Goal: Use online tool/utility: Utilize a website feature to perform a specific function

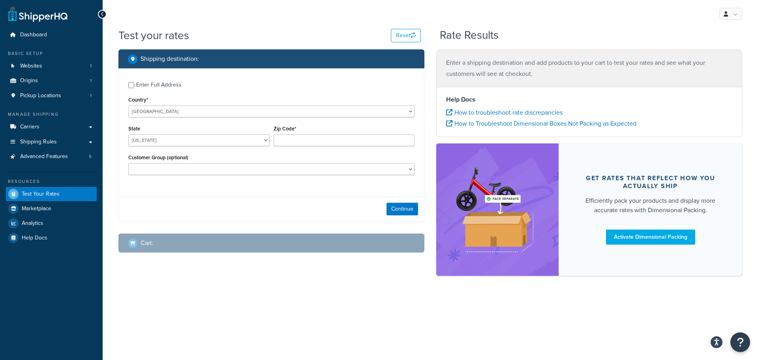
click at [135, 86] on div "Enter Full Address" at bounding box center [271, 84] width 286 height 13
click at [148, 143] on select "[US_STATE] [US_STATE] [US_STATE] [US_STATE] [US_STATE] Armed Forces Americas Ar…" at bounding box center [198, 140] width 141 height 12
select select "UT"
click at [128, 134] on select "[US_STATE] [US_STATE] [US_STATE] [US_STATE] [US_STATE] Armed Forces Americas Ar…" at bounding box center [198, 140] width 141 height 12
type input "84119"
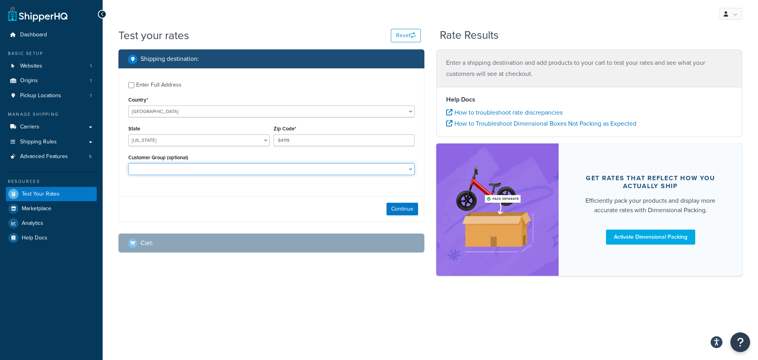
click at [169, 167] on select "Distant Local Dealer Entry Local Dealer Guest Non-Local Dealer None OEM Route O…" at bounding box center [271, 169] width 286 height 12
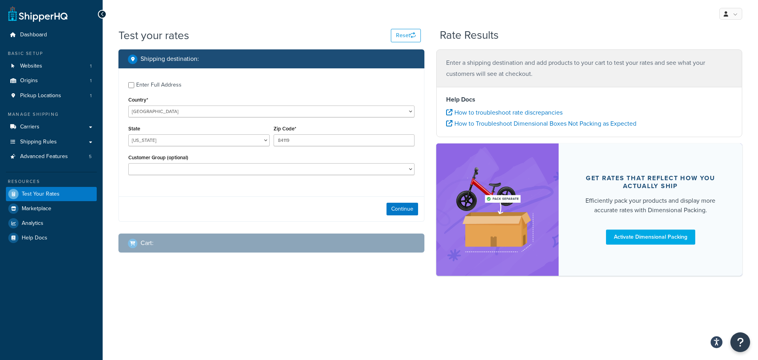
click at [114, 184] on div "Shipping destination : Enter Full Address Country* [GEOGRAPHIC_DATA] [GEOGRAPHI…" at bounding box center [271, 156] width 318 height 215
click at [133, 85] on input "Enter Full Address" at bounding box center [131, 85] width 6 height 6
checkbox input "true"
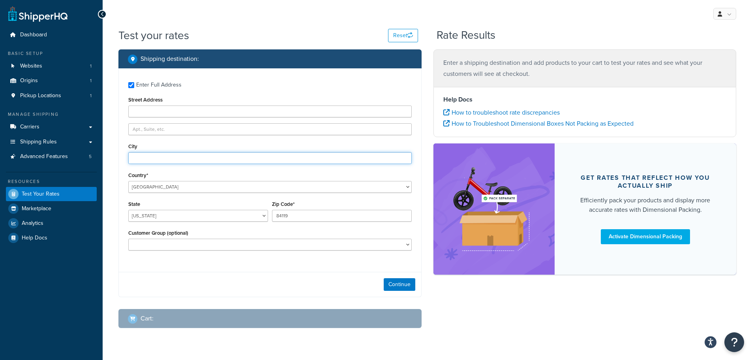
click at [161, 161] on input "City" at bounding box center [269, 158] width 283 height 12
type input "[GEOGRAPHIC_DATA]"
click at [398, 281] on button "Continue" at bounding box center [400, 284] width 32 height 13
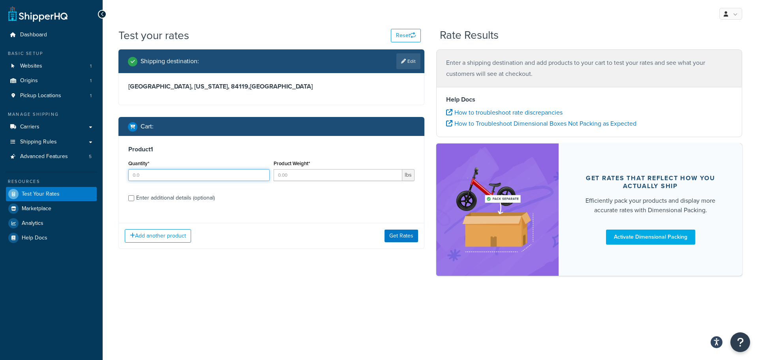
click at [170, 172] on input "Quantity*" at bounding box center [198, 175] width 141 height 12
type input "1"
type input "151"
click at [201, 200] on div "Enter additional details (optional)" at bounding box center [175, 197] width 79 height 11
click at [134, 200] on input "Enter additional details (optional)" at bounding box center [131, 198] width 6 height 6
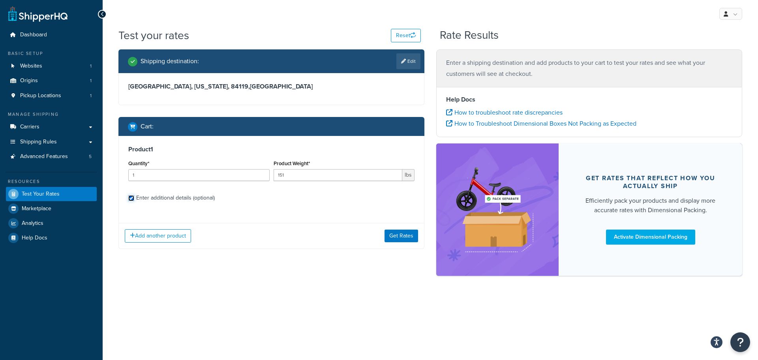
checkbox input "true"
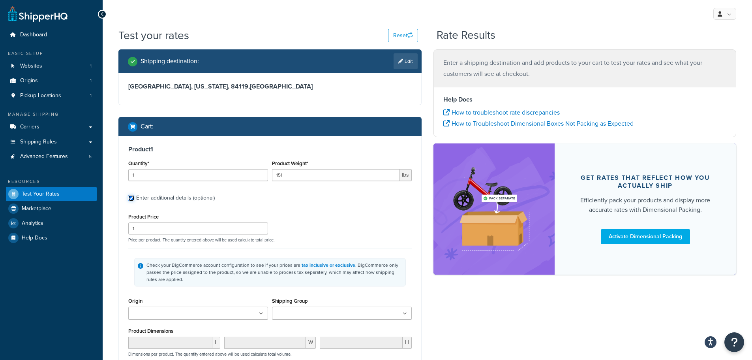
scroll to position [39, 0]
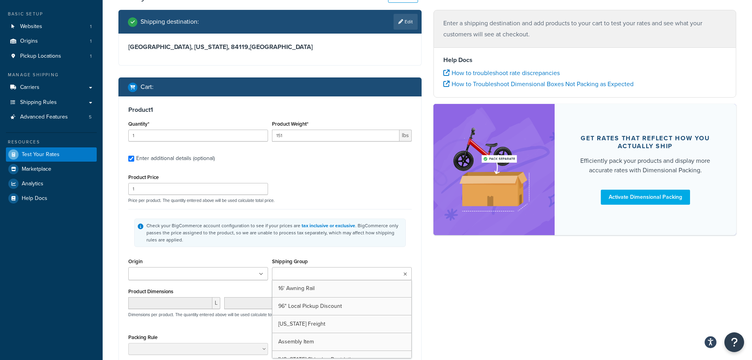
click at [307, 272] on input "Shipping Group" at bounding box center [309, 274] width 70 height 9
type input "rt"
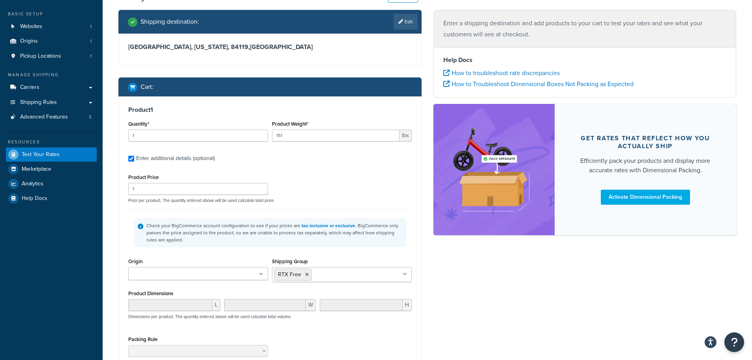
click at [313, 165] on div "Product 1 Quantity* 1 Product Weight* 151 lbs Enter additional details (optiona…" at bounding box center [270, 259] width 302 height 326
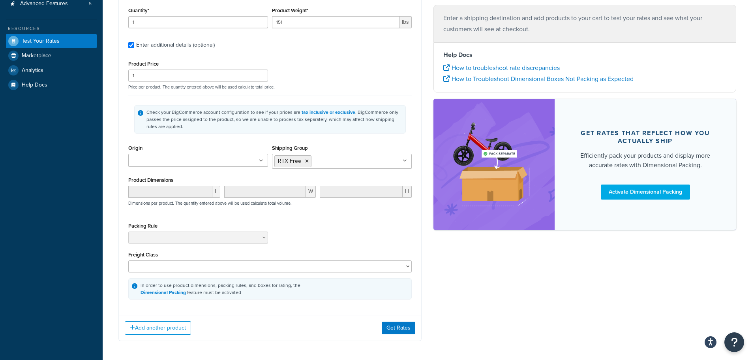
scroll to position [158, 0]
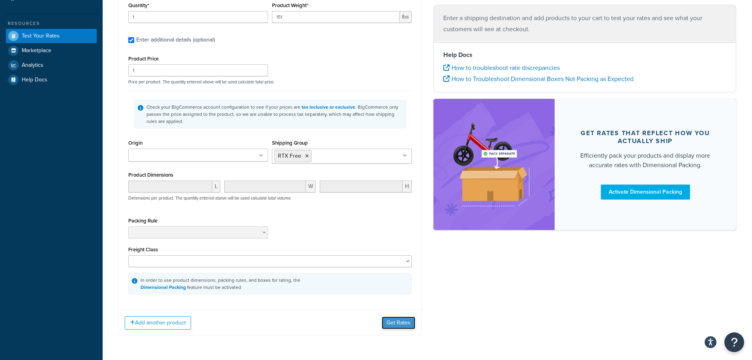
click at [409, 322] on button "Get Rates" at bounding box center [399, 322] width 34 height 13
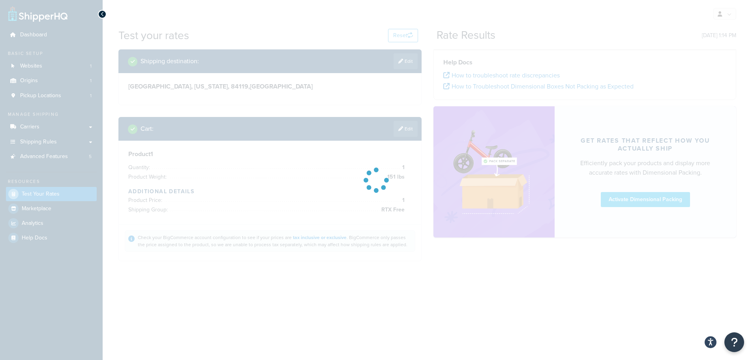
scroll to position [0, 0]
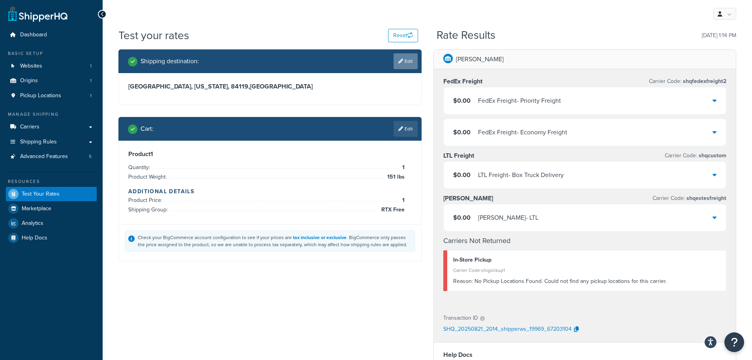
click at [401, 61] on icon at bounding box center [400, 61] width 5 height 5
select select "UT"
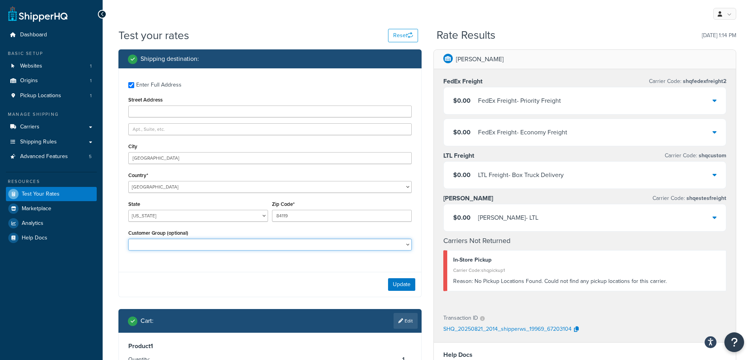
click at [318, 246] on select "Distant Local Dealer Entry Local Dealer Guest Non-Local Dealer None OEM Route O…" at bounding box center [269, 244] width 283 height 12
select select "Van Builder Route"
click at [128, 238] on select "Distant Local Dealer Entry Local Dealer Guest Non-Local Dealer None OEM Route O…" at bounding box center [269, 244] width 283 height 12
click at [403, 286] on button "Update" at bounding box center [401, 284] width 27 height 13
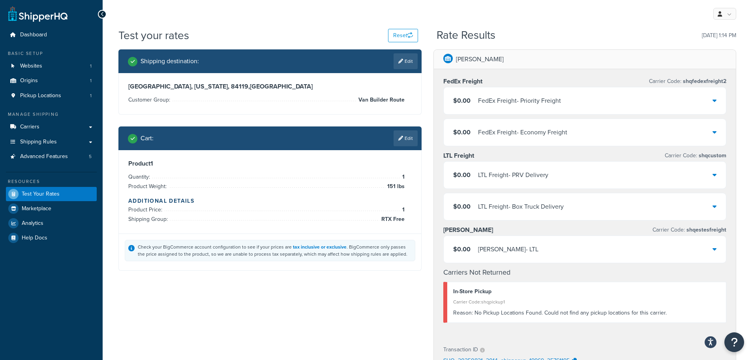
click at [404, 62] on link "Edit" at bounding box center [405, 61] width 24 height 16
select select "UT"
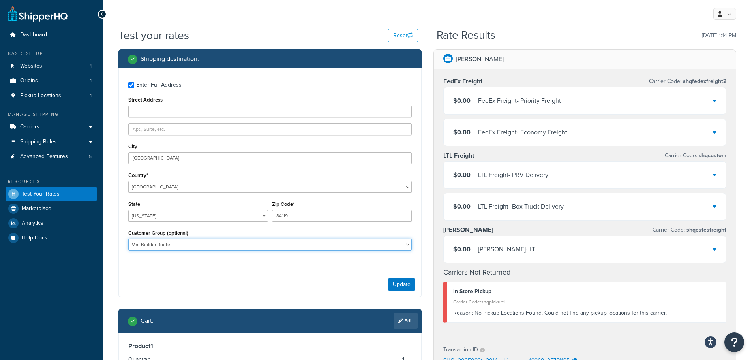
click at [173, 240] on select "Distant Local Dealer Entry Local Dealer Guest Non-Local Dealer None OEM Route O…" at bounding box center [269, 244] width 283 height 12
select select "Non-Local Dealer"
click at [128, 238] on select "Distant Local Dealer Entry Local Dealer Guest Non-Local Dealer None OEM Route O…" at bounding box center [269, 244] width 283 height 12
click at [401, 287] on button "Update" at bounding box center [401, 284] width 27 height 13
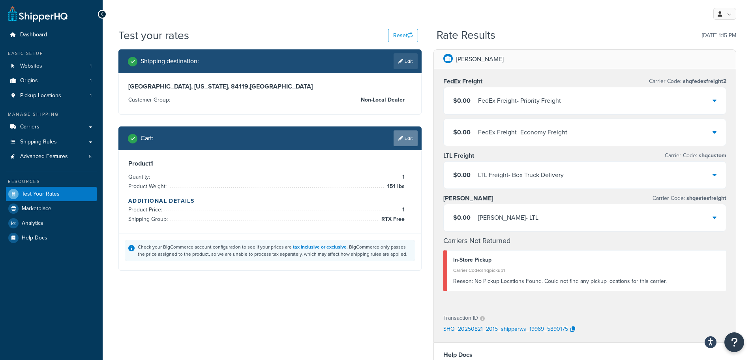
click at [406, 139] on link "Edit" at bounding box center [405, 138] width 24 height 16
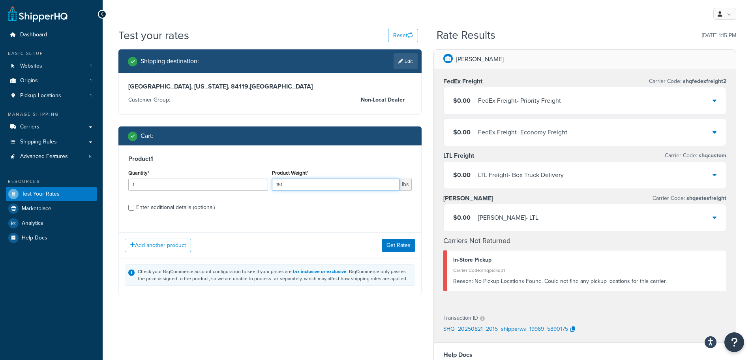
drag, startPoint x: 313, startPoint y: 186, endPoint x: 254, endPoint y: 185, distance: 58.8
click at [254, 185] on div "Quantity* 1 Product Weight* 151 lbs" at bounding box center [269, 181] width 287 height 29
type input "125"
click at [413, 58] on link "Edit" at bounding box center [405, 61] width 24 height 16
select select "UT"
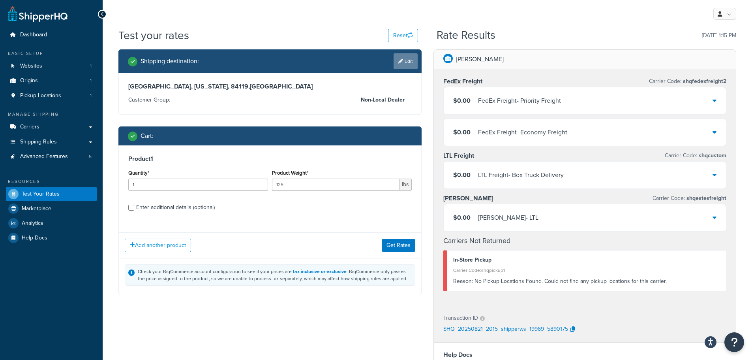
select select "Non-Local Dealer"
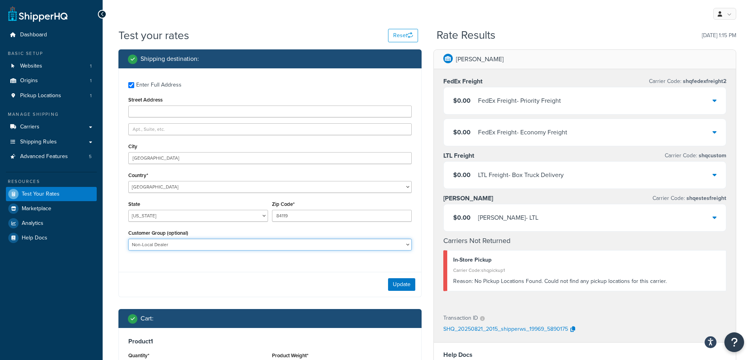
click at [178, 240] on select "Distant Local Dealer Entry Local Dealer Guest Non-Local Dealer None OEM Route O…" at bounding box center [269, 244] width 283 height 12
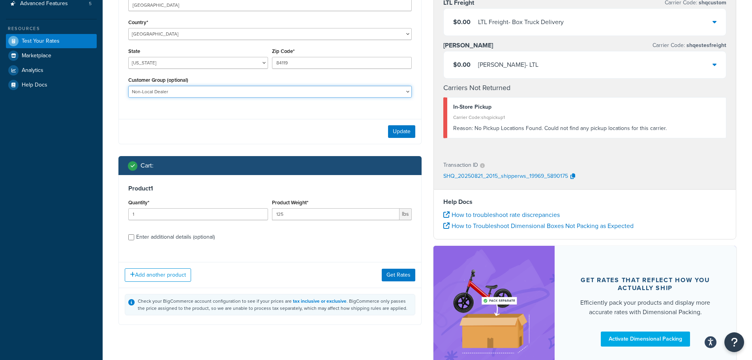
scroll to position [158, 0]
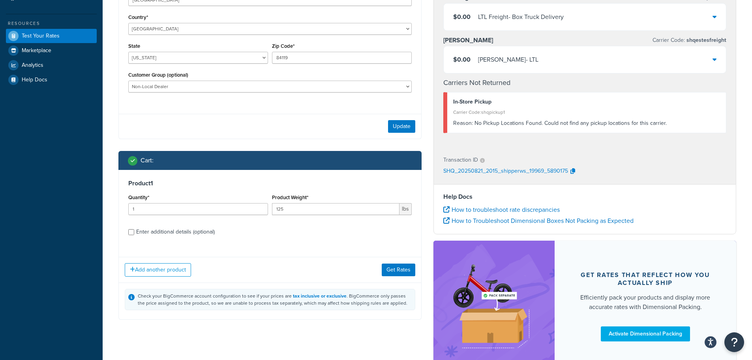
click at [162, 229] on div "Enter additional details (optional)" at bounding box center [175, 231] width 79 height 11
click at [134, 229] on input "Enter additional details (optional)" at bounding box center [131, 232] width 6 height 6
checkbox input "true"
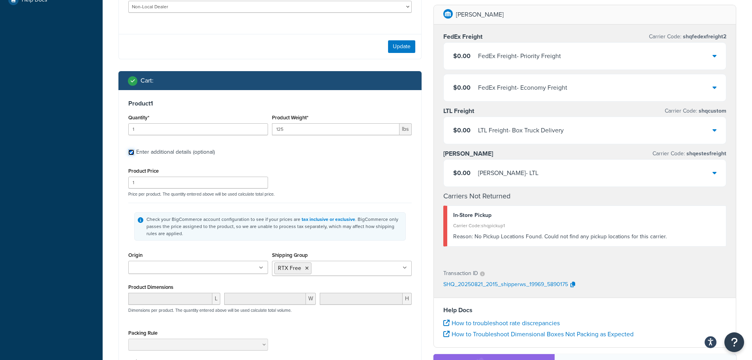
scroll to position [240, 0]
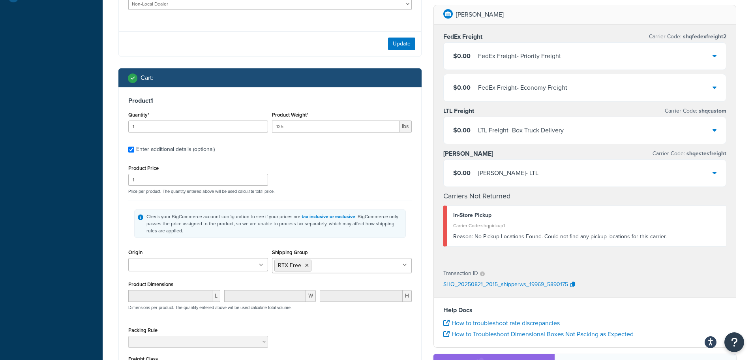
click at [327, 264] on input "Shipping Group" at bounding box center [348, 264] width 70 height 9
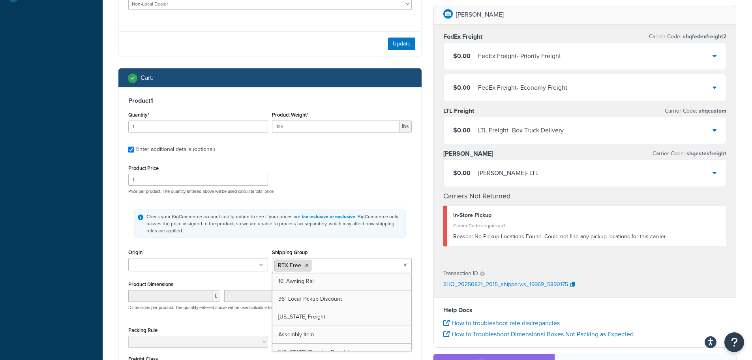
click at [306, 264] on icon at bounding box center [307, 265] width 4 height 5
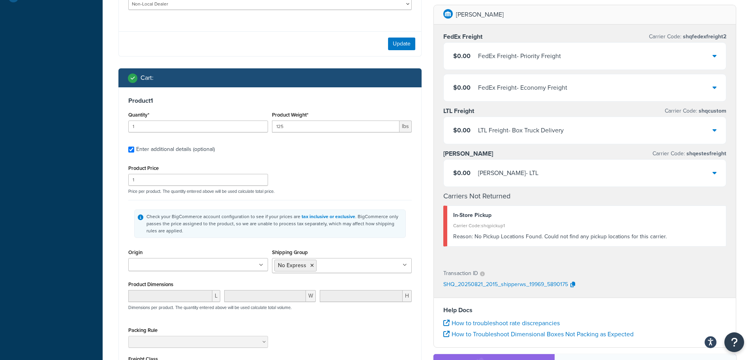
click at [340, 175] on div "Product Price 1 Price per product. The quantity entered above will be used calc…" at bounding box center [269, 178] width 287 height 31
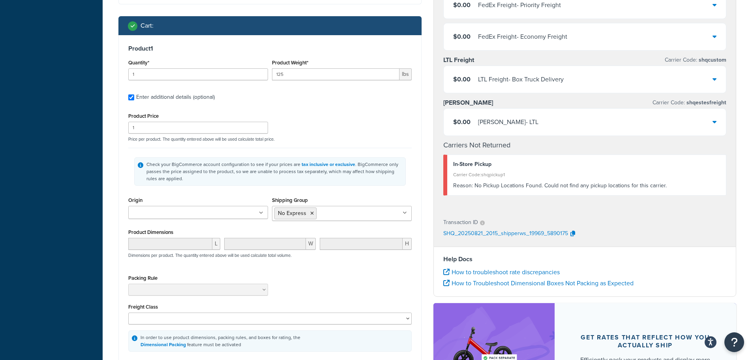
scroll to position [359, 0]
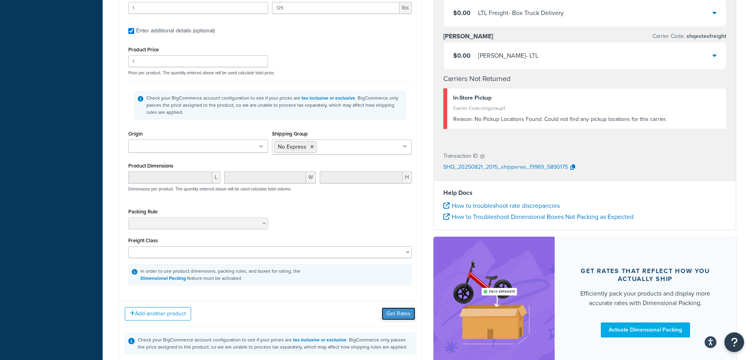
click at [392, 310] on button "Get Rates" at bounding box center [399, 313] width 34 height 13
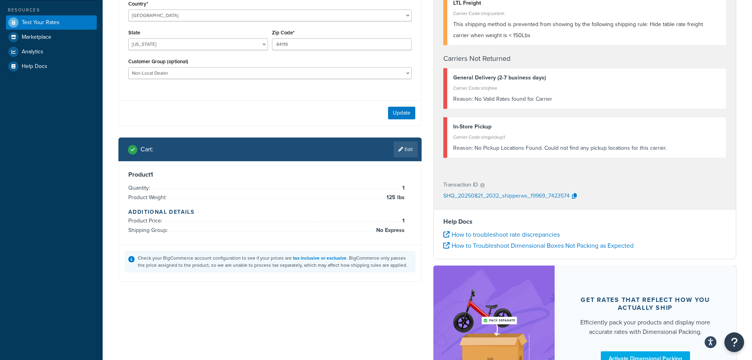
scroll to position [197, 0]
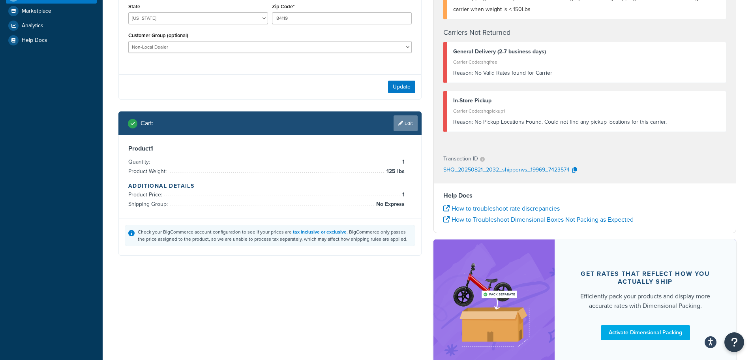
click at [408, 129] on link "Edit" at bounding box center [405, 123] width 24 height 16
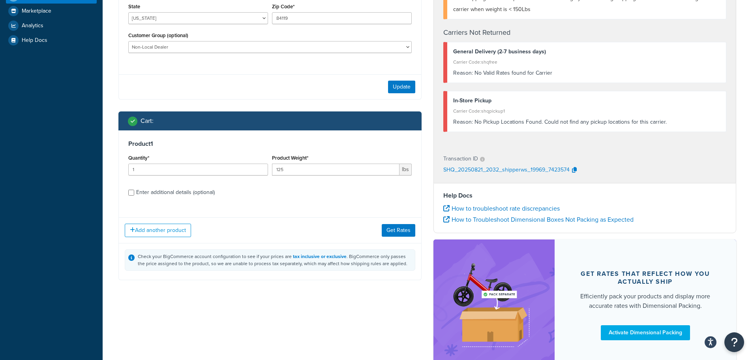
click at [151, 194] on div "Enter additional details (optional)" at bounding box center [175, 192] width 79 height 11
click at [134, 194] on input "Enter additional details (optional)" at bounding box center [131, 192] width 6 height 6
checkbox input "true"
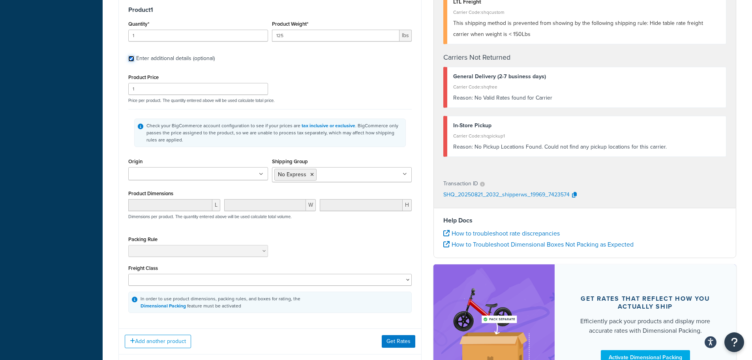
scroll to position [338, 0]
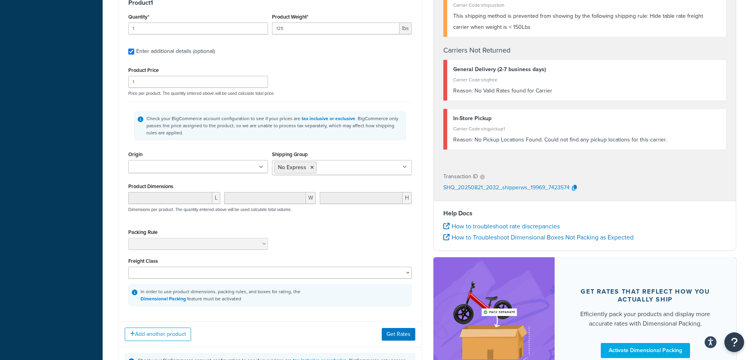
click at [337, 167] on input "Shipping Group" at bounding box center [353, 167] width 70 height 9
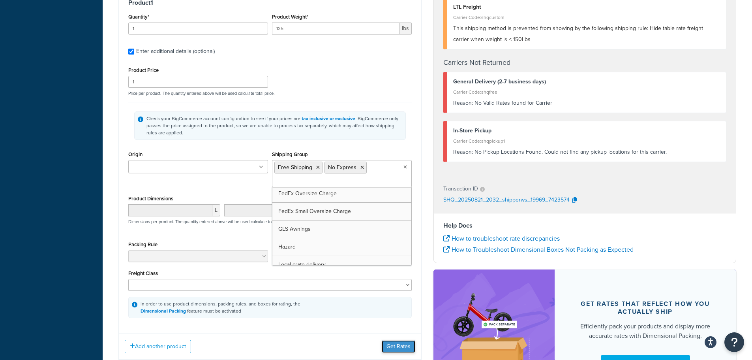
click at [397, 347] on button "Get Rates" at bounding box center [399, 346] width 34 height 13
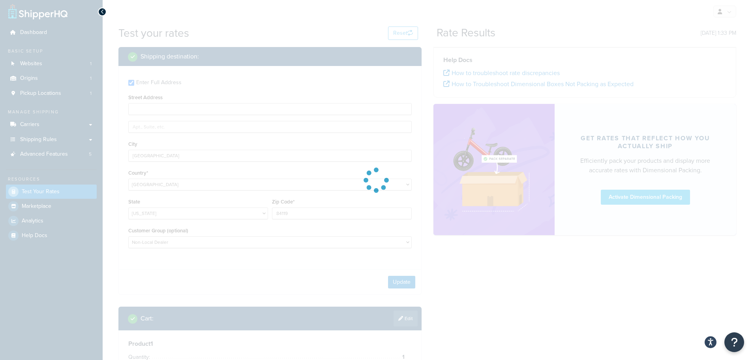
scroll to position [0, 0]
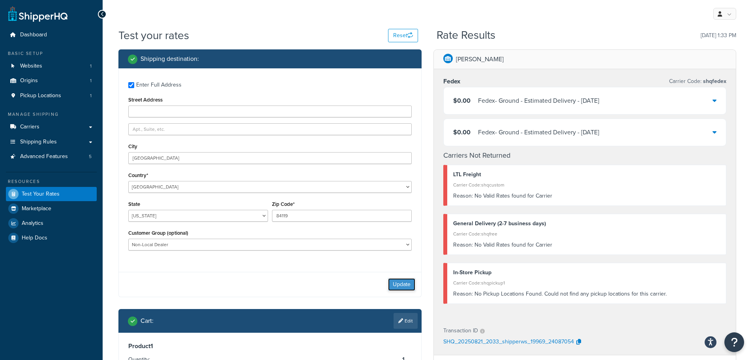
click at [403, 283] on button "Update" at bounding box center [401, 284] width 27 height 13
